Goal: Task Accomplishment & Management: Check status

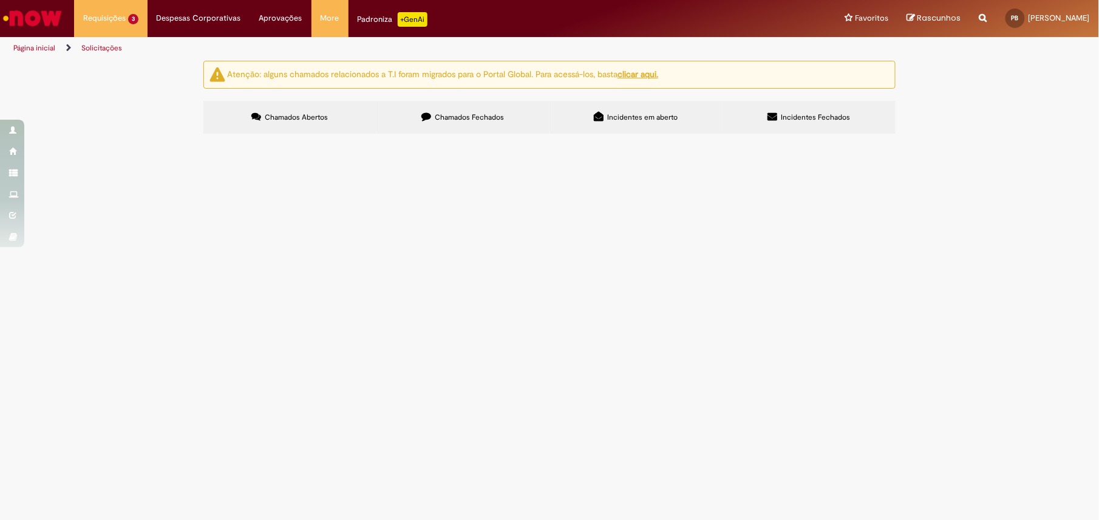
click at [0, 0] on span "Ajuste de Estoque MIGO e MR22" at bounding box center [0, 0] width 0 height 0
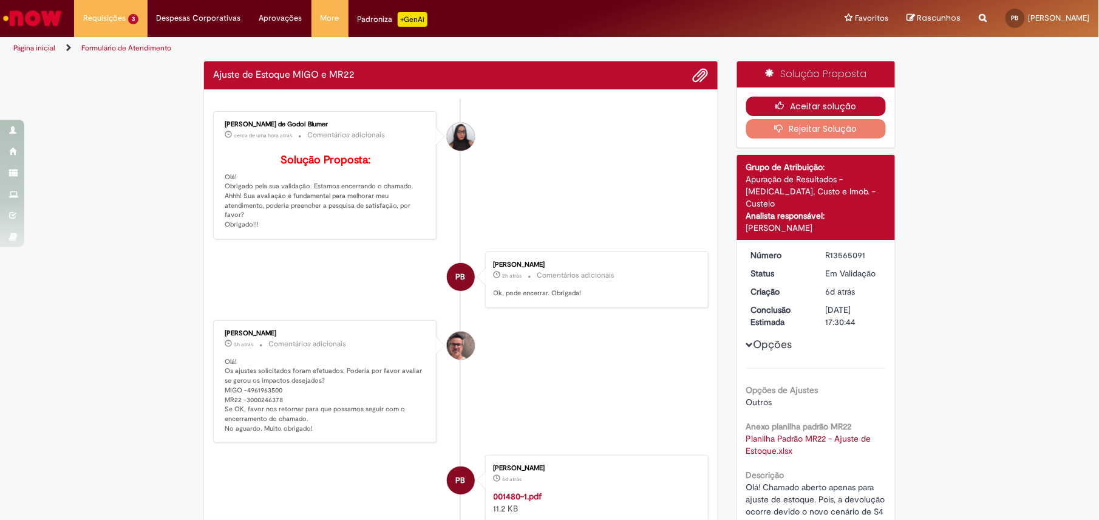
click at [822, 107] on button "Aceitar solução" at bounding box center [816, 106] width 140 height 19
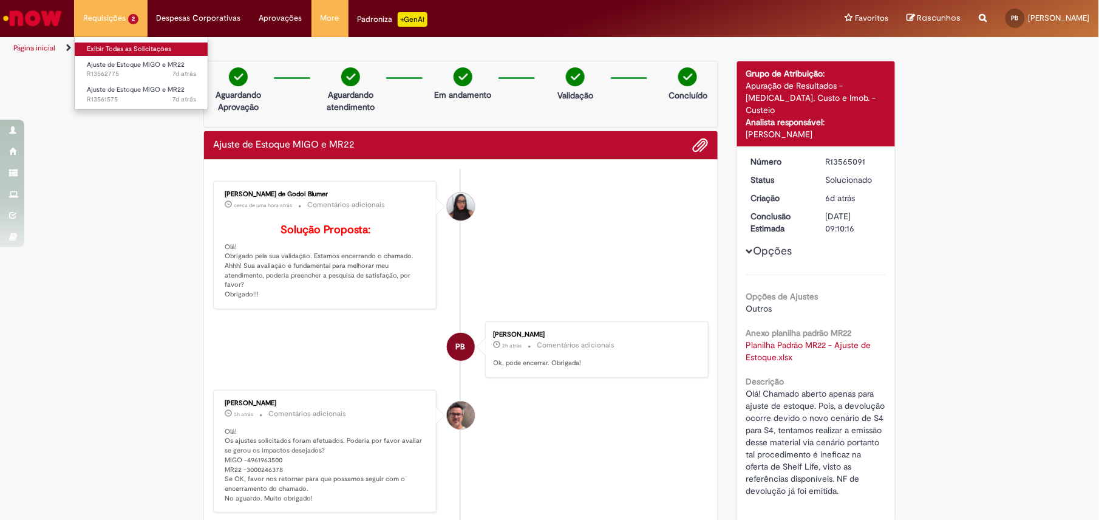
click at [128, 52] on link "Exibir Todas as Solicitações" at bounding box center [142, 49] width 134 height 13
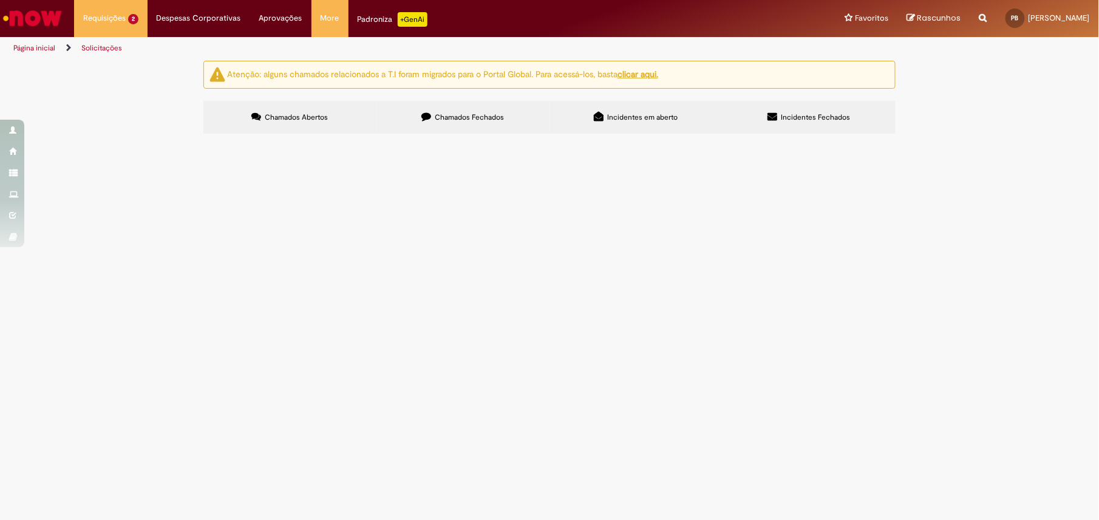
click at [0, 0] on span "Ajuste de Estoque MIGO e MR22" at bounding box center [0, 0] width 0 height 0
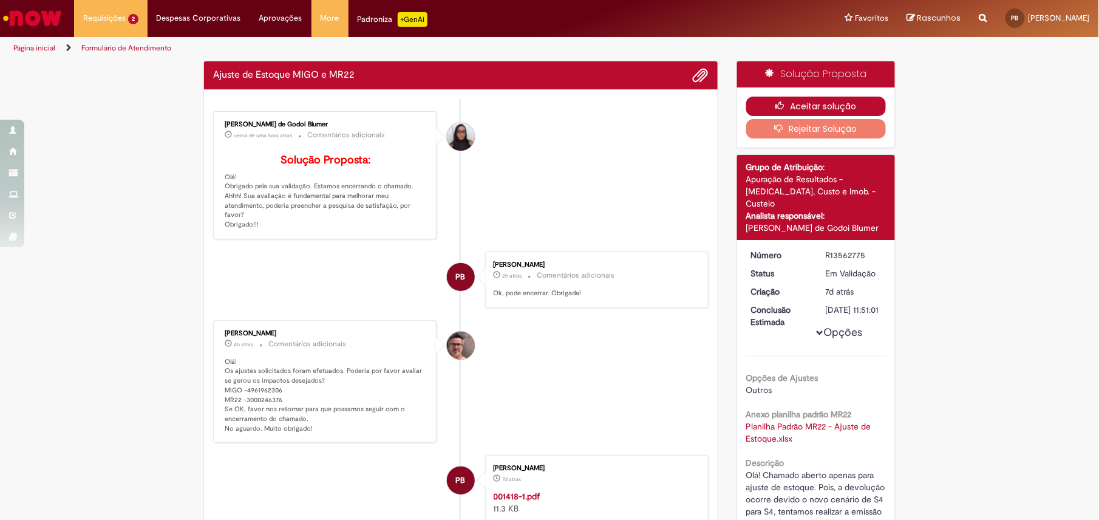
click at [815, 105] on button "Aceitar solução" at bounding box center [816, 106] width 140 height 19
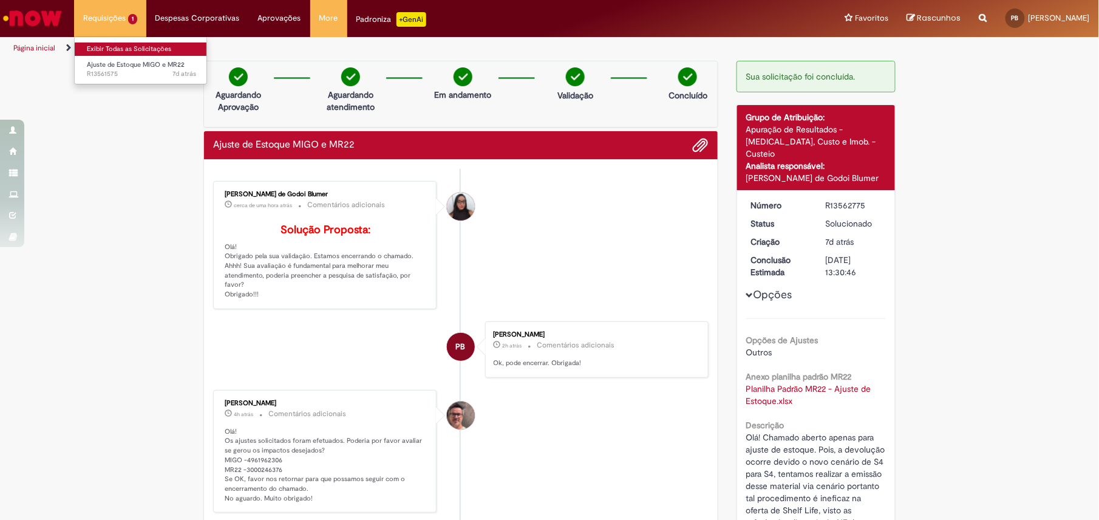
click at [103, 47] on link "Exibir Todas as Solicitações" at bounding box center [142, 49] width 134 height 13
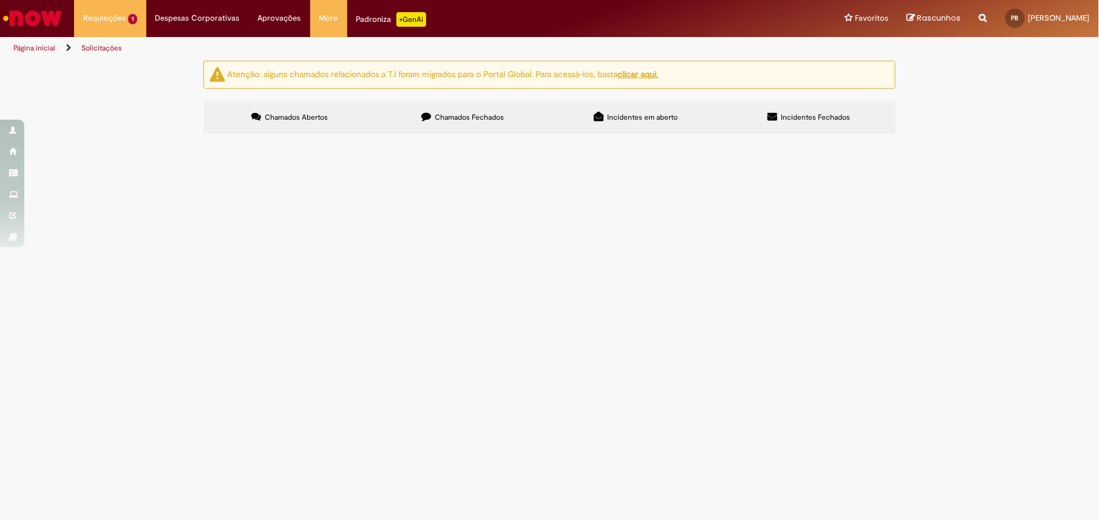
click at [0, 0] on td "Ajuste de Estoque MIGO e MR22" at bounding box center [0, 0] width 0 height 0
click at [0, 0] on span "Ajuste de Estoque MIGO e MR22" at bounding box center [0, 0] width 0 height 0
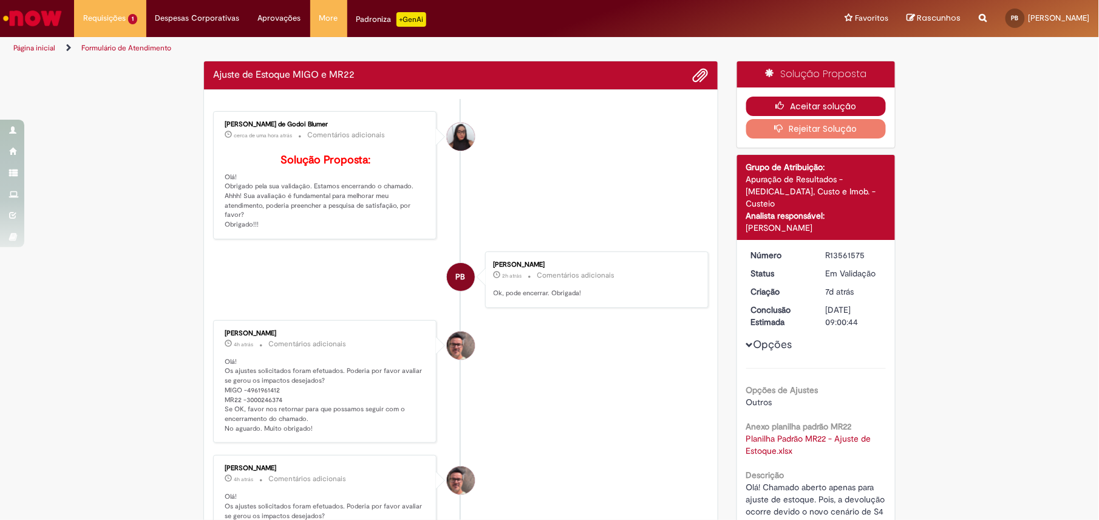
click at [866, 103] on button "Aceitar solução" at bounding box center [816, 106] width 140 height 19
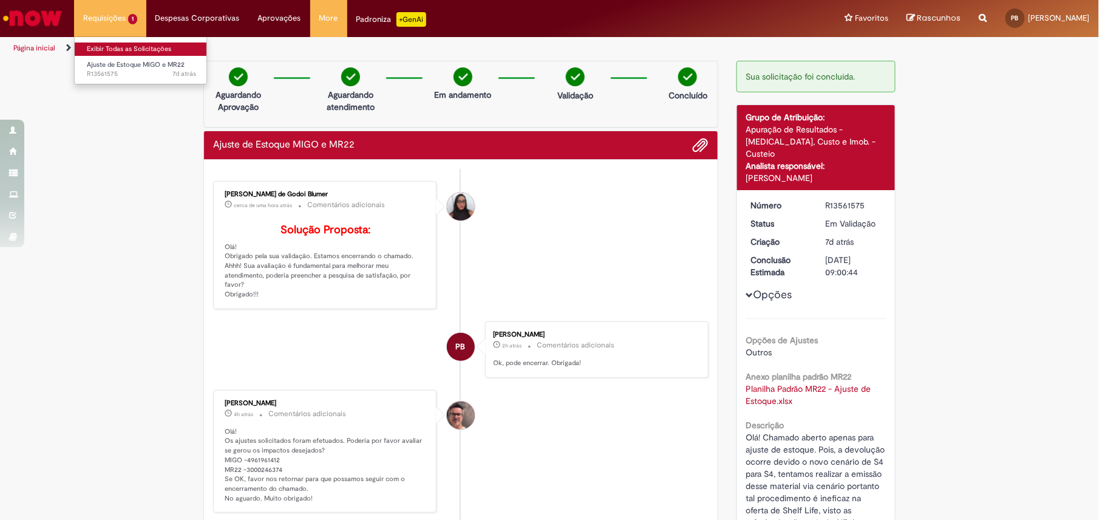
click at [113, 52] on link "Exibir Todas as Solicitações" at bounding box center [142, 49] width 134 height 13
